Goal: Information Seeking & Learning: Learn about a topic

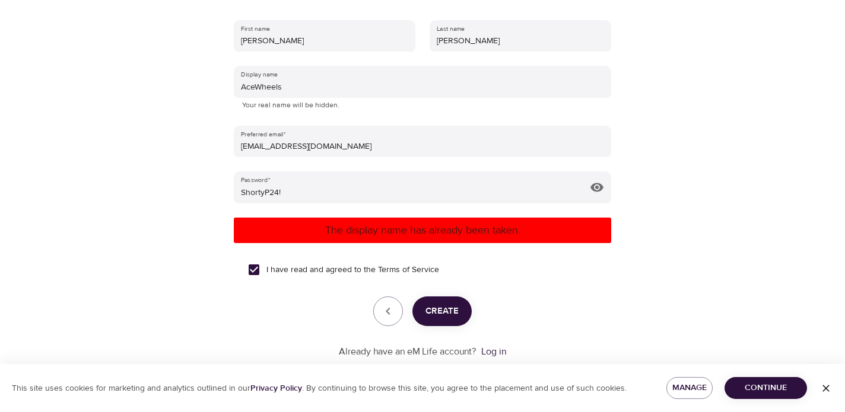
scroll to position [240, 0]
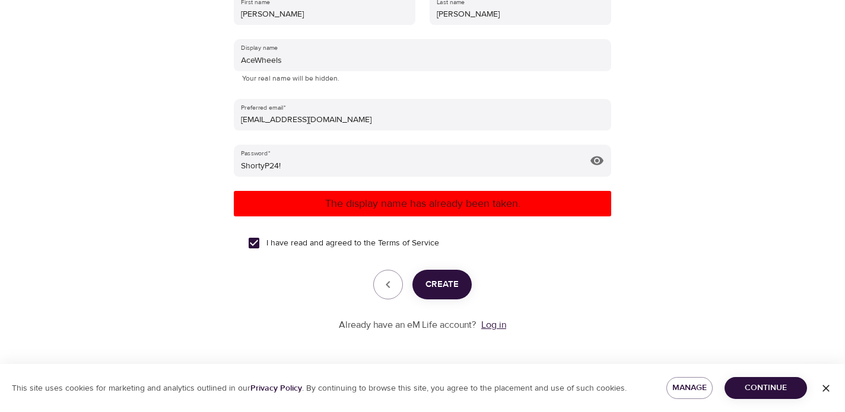
click at [494, 325] on link "Log in" at bounding box center [493, 325] width 25 height 12
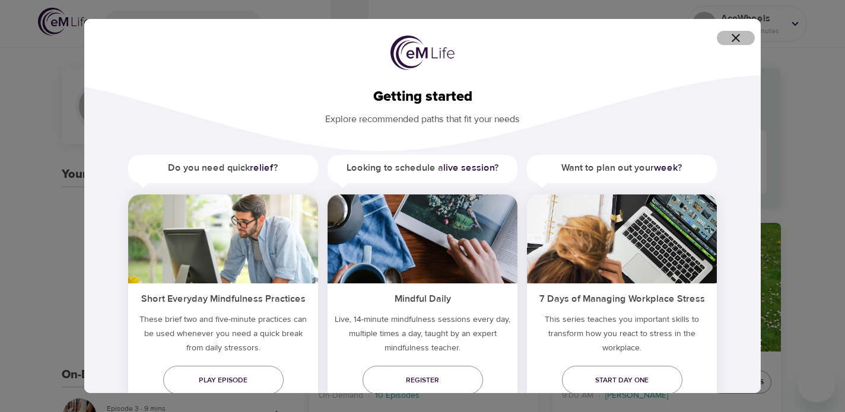
click at [733, 39] on icon "button" at bounding box center [736, 38] width 14 height 14
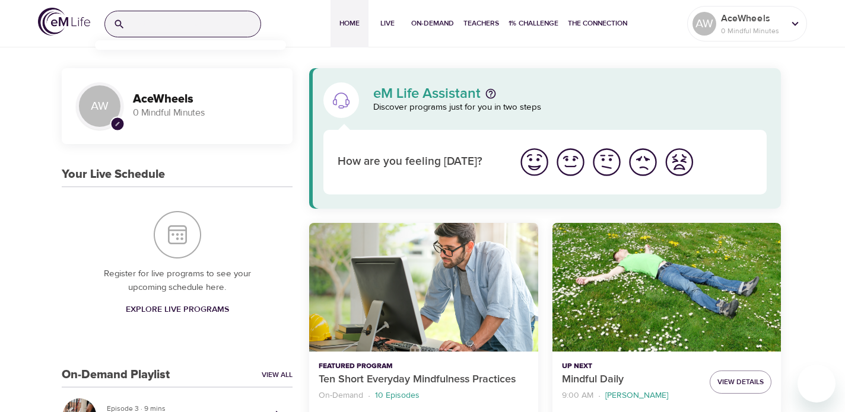
click at [215, 28] on input "search" at bounding box center [195, 24] width 131 height 26
type input "e"
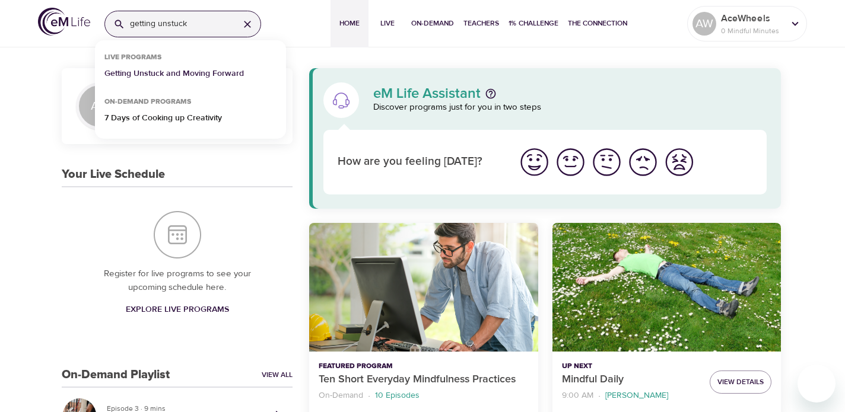
type input "getting unstuck"
click at [117, 74] on p "Getting Unstuck and Moving Forward" at bounding box center [173, 76] width 139 height 17
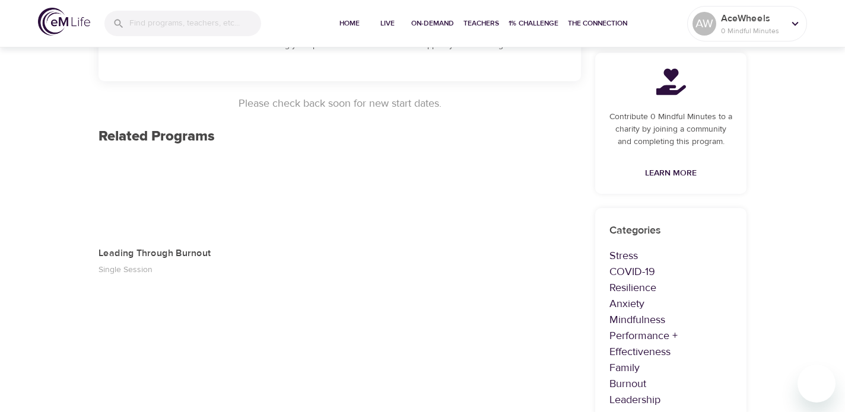
scroll to position [274, 0]
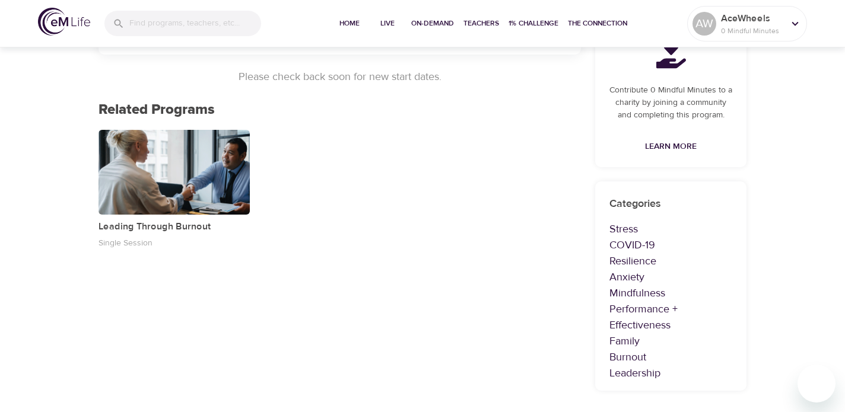
click at [620, 262] on p "Resilience" at bounding box center [670, 261] width 123 height 16
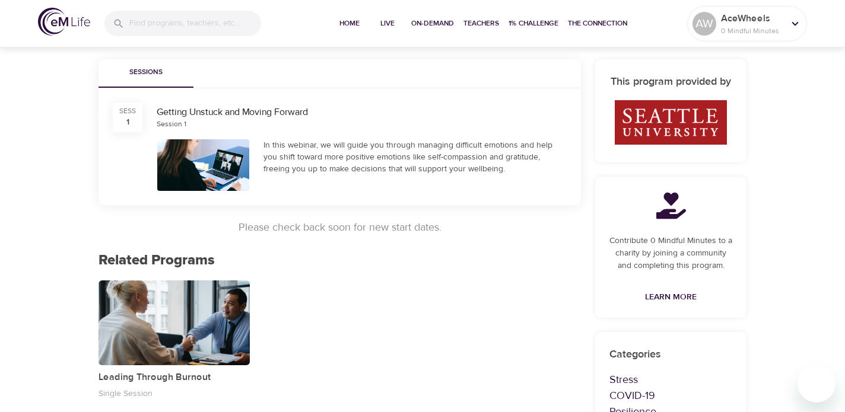
scroll to position [0, 0]
